Goal: Task Accomplishment & Management: Use online tool/utility

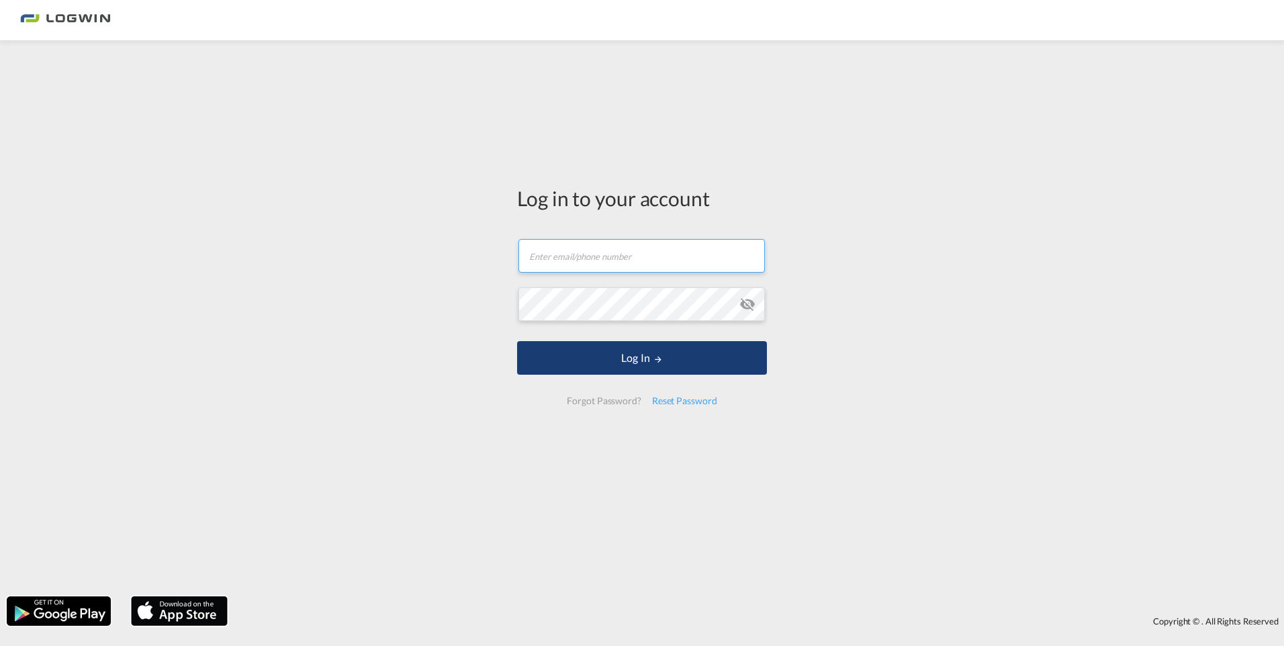
type input "[PERSON_NAME][EMAIL_ADDRESS][DOMAIN_NAME]"
click at [586, 350] on button "Log In" at bounding box center [642, 358] width 250 height 34
